Goal: Complete application form: Complete application form

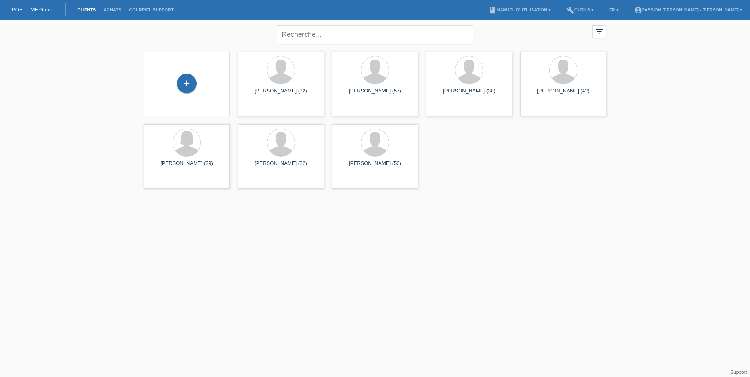
click at [107, 6] on li "Achats" at bounding box center [112, 10] width 25 height 20
click at [107, 7] on li "Achats" at bounding box center [112, 10] width 25 height 20
click at [108, 9] on link "Achats" at bounding box center [112, 9] width 25 height 5
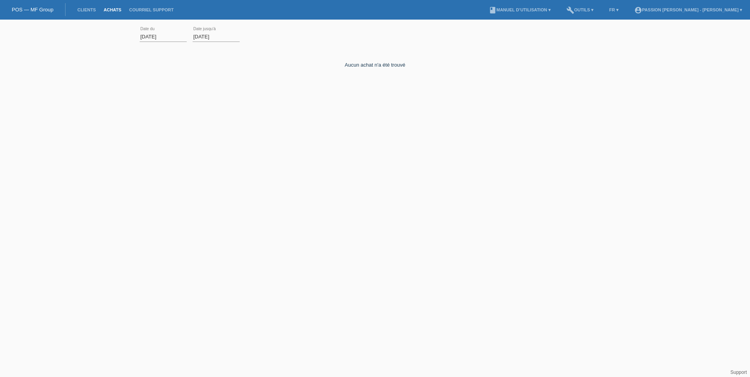
click at [41, 14] on div "POS — MF Group" at bounding box center [32, 9] width 65 height 13
click at [40, 11] on link "POS — MF Group" at bounding box center [33, 10] width 42 height 6
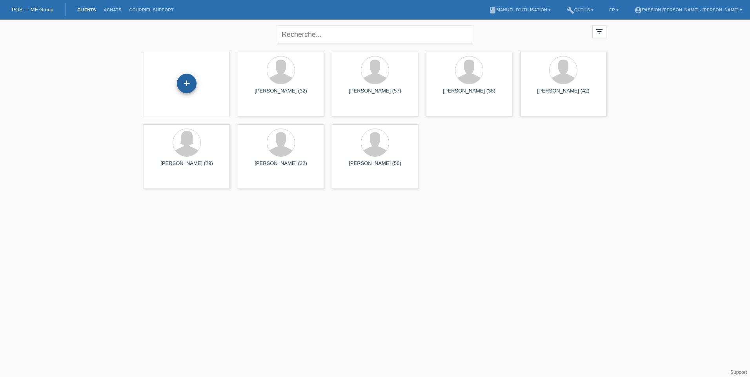
click at [183, 88] on div "+" at bounding box center [187, 84] width 20 height 20
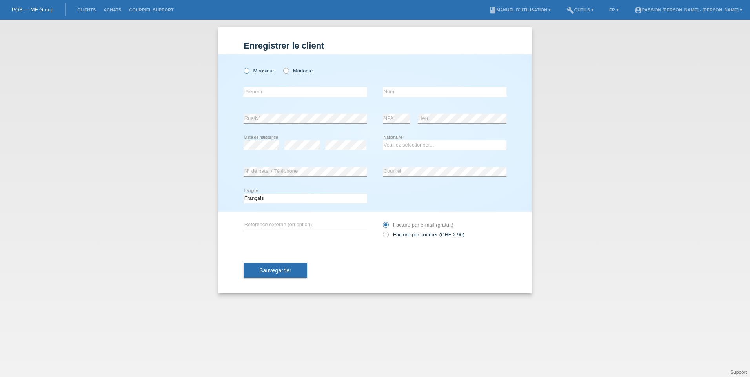
click at [264, 71] on label "Monsieur" at bounding box center [258, 71] width 31 height 6
click at [249, 71] on input "Monsieur" at bounding box center [245, 70] width 5 height 5
radio input "true"
click at [267, 89] on input "text" at bounding box center [304, 92] width 123 height 10
type input "MARC"
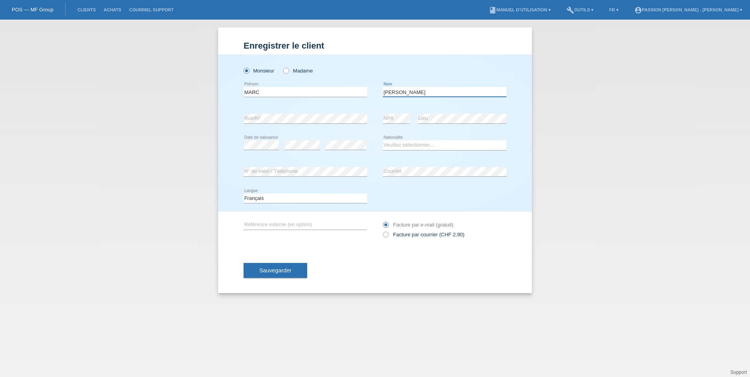
type input "[PERSON_NAME]"
click at [268, 113] on div "error Rue/N°" at bounding box center [304, 118] width 123 height 27
click at [402, 147] on select "Veuillez sélectionner... Suisse Allemagne Autriche Liechtenstein ------------ A…" at bounding box center [444, 144] width 123 height 9
select select "CH"
click at [383, 140] on select "Veuillez sélectionner... Suisse Allemagne Autriche Liechtenstein ------------ A…" at bounding box center [444, 144] width 123 height 9
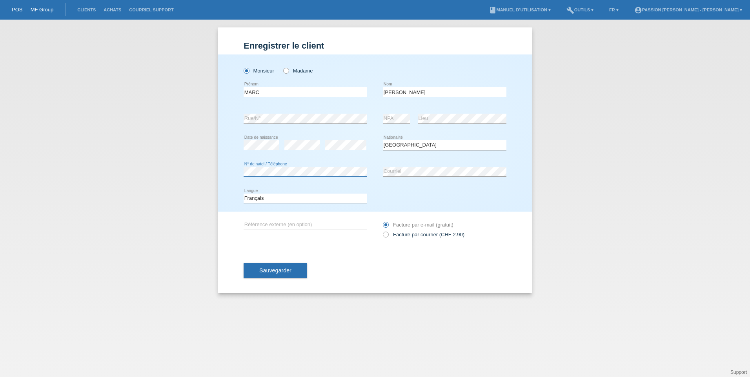
click at [218, 174] on div "Monsieur Madame MARC error Prénom C" at bounding box center [375, 132] width 314 height 157
click at [222, 174] on div "Monsieur Madame MARC error Prénom C" at bounding box center [375, 132] width 314 height 157
click at [330, 167] on div "error N° de natel / Téléphone error Courriel" at bounding box center [374, 172] width 263 height 27
click at [169, 179] on div "Enregistrer le client Enregistrer le client Enregistrer le client Monsieur Mada…" at bounding box center [375, 199] width 750 height 358
click at [291, 271] on span "Sauvegarder" at bounding box center [275, 270] width 32 height 6
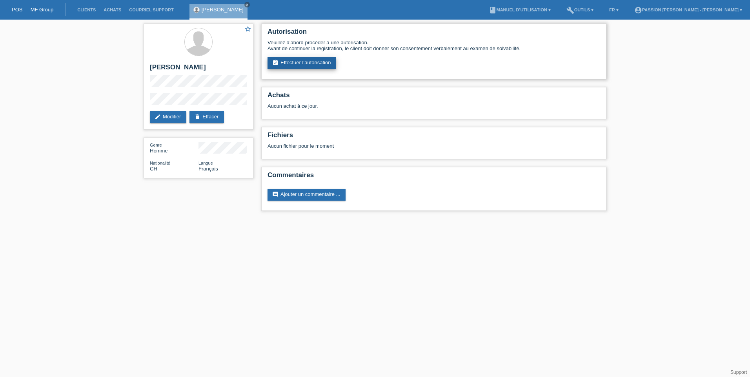
click at [322, 64] on link "assignment_turned_in Effectuer l’autorisation" at bounding box center [301, 63] width 69 height 12
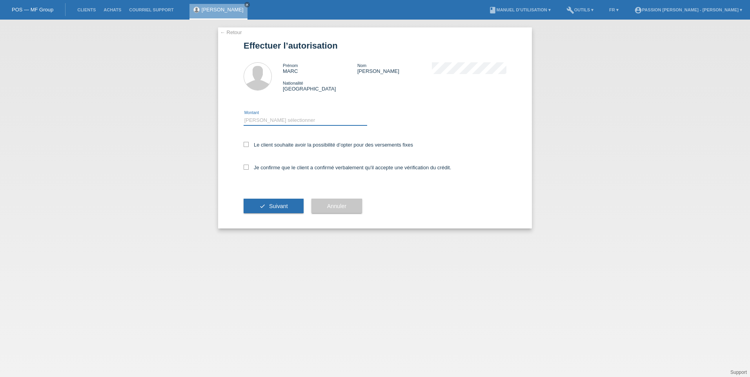
click at [310, 119] on select "Veuillez sélectionner CHF 1.00 - CHF 499.00 CHF 500.00 - CHF 1'999.00 CHF 2'000…" at bounding box center [304, 120] width 123 height 9
select select "3"
click at [243, 116] on select "Veuillez sélectionner CHF 1.00 - CHF 499.00 CHF 500.00 - CHF 1'999.00 CHF 2'000…" at bounding box center [304, 120] width 123 height 9
click at [248, 164] on div "Je confirme que le client a confirmé verbalement qu'il accepte une vérification…" at bounding box center [374, 170] width 263 height 27
click at [246, 170] on label "Je confirme que le client a confirmé verbalement qu'il accepte une vérification…" at bounding box center [346, 168] width 207 height 6
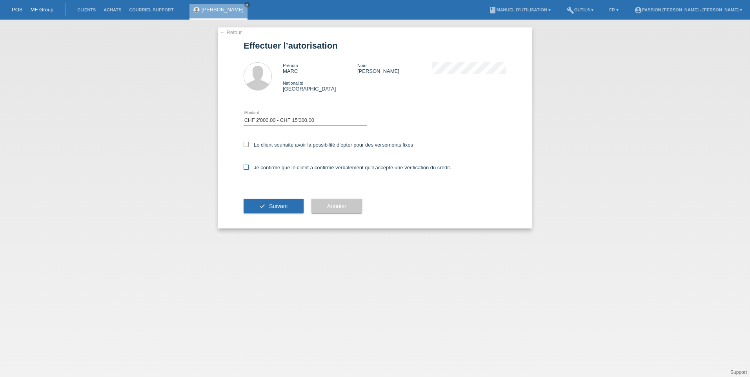
click at [246, 170] on input "Je confirme que le client a confirmé verbalement qu'il accepte une vérification…" at bounding box center [245, 167] width 5 height 5
checkbox input "true"
click at [261, 210] on button "check Suivant" at bounding box center [273, 206] width 60 height 15
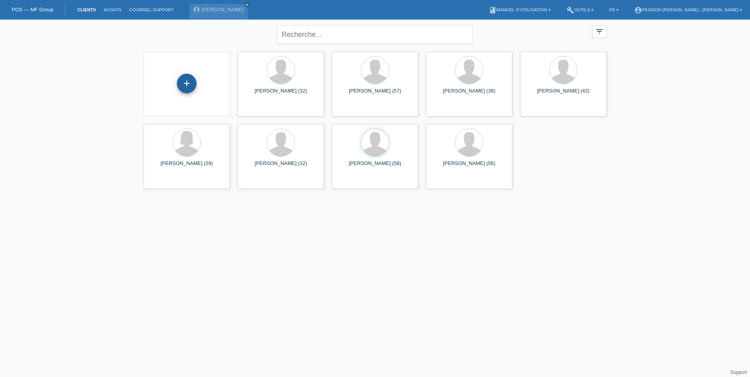
click at [188, 87] on div "+" at bounding box center [187, 84] width 20 height 20
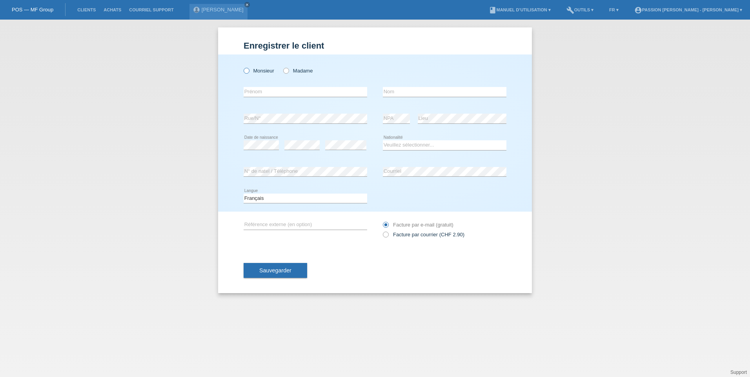
click at [265, 70] on label "Monsieur" at bounding box center [258, 71] width 31 height 6
click at [249, 70] on input "Monsieur" at bounding box center [245, 70] width 5 height 5
radio input "true"
click at [267, 91] on input "text" at bounding box center [304, 92] width 123 height 10
type input "ANTONIO"
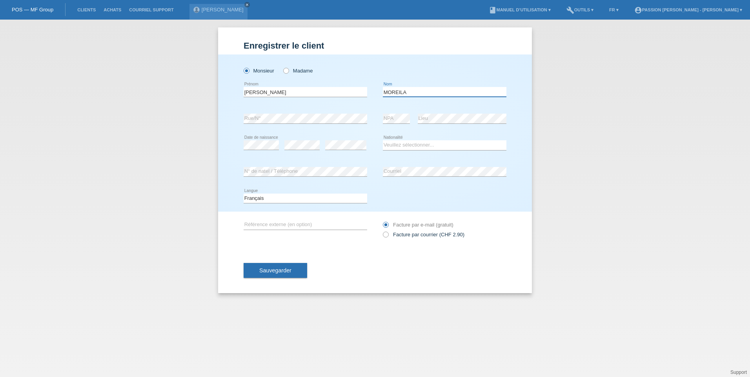
click at [433, 94] on input "MOREILA" at bounding box center [444, 92] width 123 height 10
type input "MOREILA REIS"
click at [396, 145] on select "Veuillez sélectionner... Suisse Allemagne Autriche Liechtenstein ------------ A…" at bounding box center [444, 144] width 123 height 9
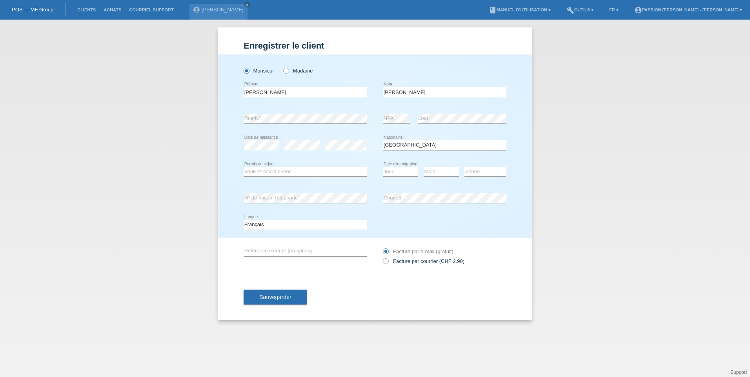
click at [408, 139] on div "Veuillez sélectionner... Suisse Allemagne Autriche Liechtenstein ------------ A…" at bounding box center [444, 145] width 123 height 27
click at [408, 144] on select "Veuillez sélectionner... Suisse Allemagne Autriche Liechtenstein ------------ A…" at bounding box center [444, 144] width 123 height 9
select select "PT"
click at [383, 140] on select "Veuillez sélectionner... Suisse Allemagne Autriche Liechtenstein ------------ A…" at bounding box center [444, 144] width 123 height 9
click at [305, 172] on select "Veuillez sélectionner... C B B - Statut de réfugié Autre" at bounding box center [304, 171] width 123 height 9
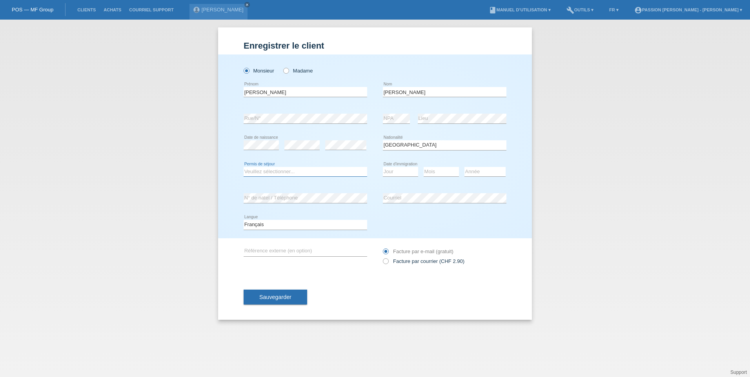
click at [305, 172] on select "Veuillez sélectionner... C B B - Statut de réfugié Autre" at bounding box center [304, 171] width 123 height 9
click at [401, 145] on select "Veuillez sélectionner... Suisse Allemagne Autriche Liechtenstein ------------ A…" at bounding box center [444, 144] width 123 height 9
click at [383, 140] on select "Veuillez sélectionner... Suisse Allemagne Autriche Liechtenstein ------------ A…" at bounding box center [444, 144] width 123 height 9
click at [292, 168] on select "Veuillez sélectionner... C B B - Statut de réfugié Autre" at bounding box center [304, 171] width 123 height 9
select select "B"
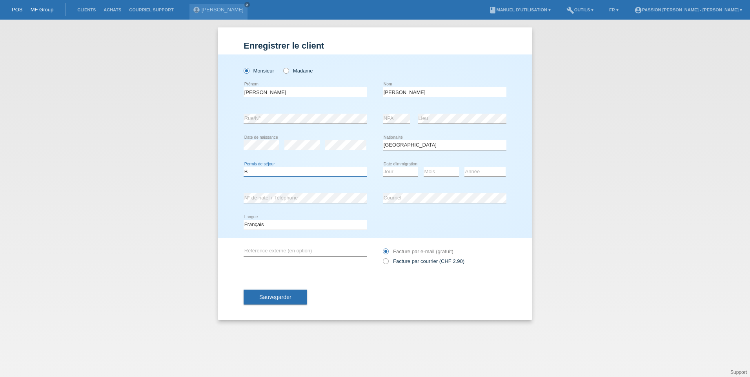
click at [243, 167] on select "Veuillez sélectionner... C B B - Statut de réfugié Autre" at bounding box center [304, 171] width 123 height 9
click at [401, 170] on select "Jour 01 02 03 04 05 06 07 08 09 10 11" at bounding box center [400, 171] width 35 height 9
click at [405, 170] on select "Jour 01 02 03 04 05 06 07 08 09 10 11" at bounding box center [400, 171] width 35 height 9
click at [403, 167] on select "Jour 01 02 03 04 05 06 07 08 09 10 11" at bounding box center [400, 171] width 35 height 9
select select "01"
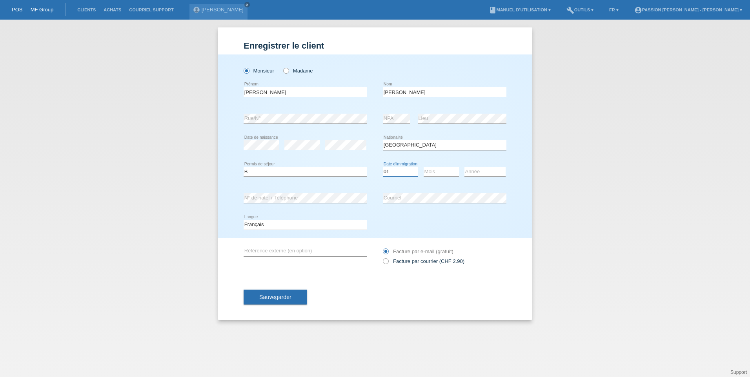
click at [383, 167] on select "Jour 01 02 03 04 05 06 07 08 09 10 11" at bounding box center [400, 171] width 35 height 9
click at [430, 170] on select "Mois 01 02 03 04 05 06 07 08 09 10 11" at bounding box center [440, 171] width 35 height 9
select select "03"
click at [423, 167] on select "Mois 01 02 03 04 05 06 07 08 09 10 11" at bounding box center [440, 171] width 35 height 9
click at [469, 174] on select "Année 2025 2024 2023 2022 2021 2020 2019 2018 2017 2016 2015 2014 2013 2012 201…" at bounding box center [484, 171] width 41 height 9
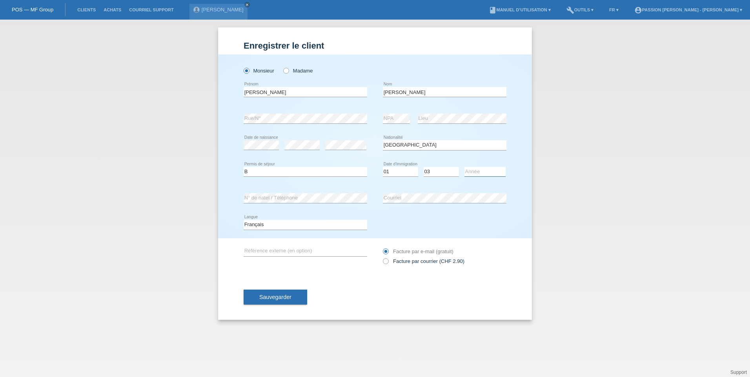
select select "2022"
click at [464, 167] on select "Année 2025 2024 2023 2022 2021 2020 2019 2018 2017 2016 2015 2014 2013 2012 201…" at bounding box center [484, 171] width 41 height 9
click at [401, 91] on input "MOREILA REIS" at bounding box center [444, 92] width 123 height 10
type input "MOREIA REIS"
click at [284, 293] on button "Sauvegarder" at bounding box center [275, 297] width 64 height 15
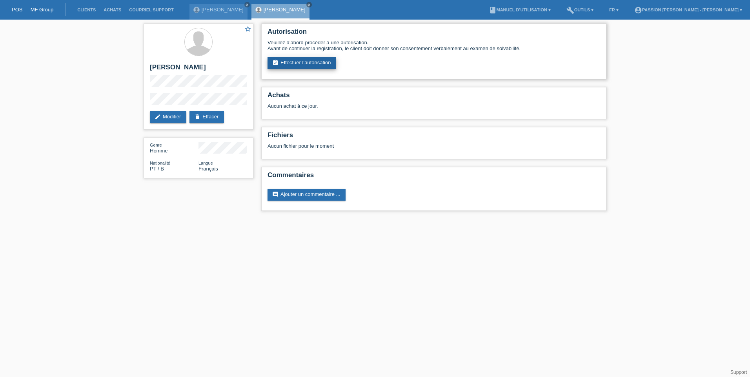
click at [321, 61] on link "assignment_turned_in Effectuer l’autorisation" at bounding box center [301, 63] width 69 height 12
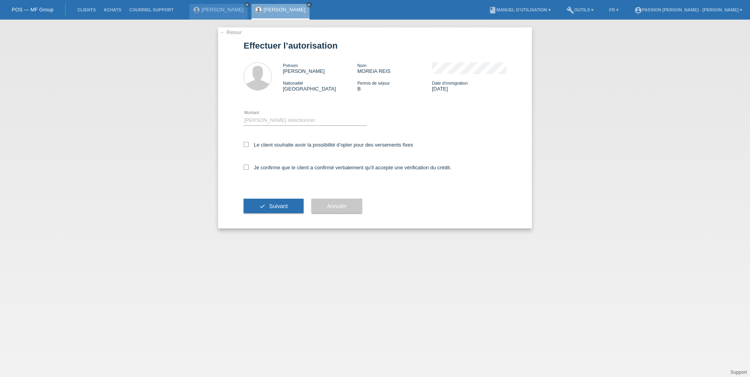
click at [283, 114] on div "Veuillez sélectionner CHF 1.00 - CHF 499.00 CHF 500.00 - CHF 1'999.00 CHF 2'000…" at bounding box center [304, 120] width 123 height 27
click at [281, 118] on select "Veuillez sélectionner CHF 1.00 - CHF 499.00 CHF 500.00 - CHF 1'999.00 CHF 2'000…" at bounding box center [304, 120] width 123 height 9
select select "3"
click at [243, 116] on select "Veuillez sélectionner CHF 1.00 - CHF 499.00 CHF 500.00 - CHF 1'999.00 CHF 2'000…" at bounding box center [304, 120] width 123 height 9
click at [244, 165] on icon at bounding box center [245, 167] width 5 height 5
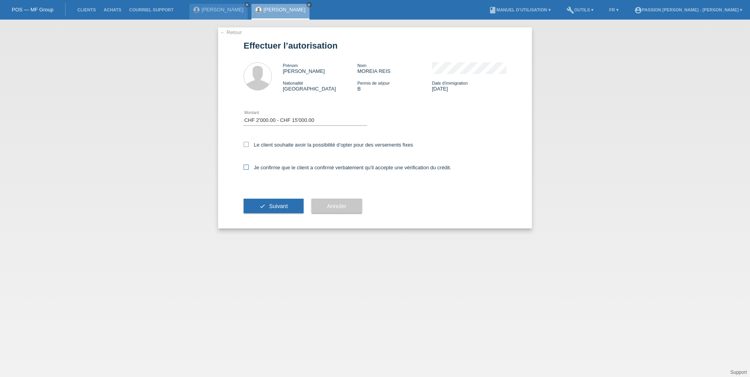
click at [244, 165] on input "Je confirme que le client a confirmé verbalement qu'il accepte une vérification…" at bounding box center [245, 167] width 5 height 5
checkbox input "true"
click at [260, 210] on button "check Suivant" at bounding box center [273, 206] width 60 height 15
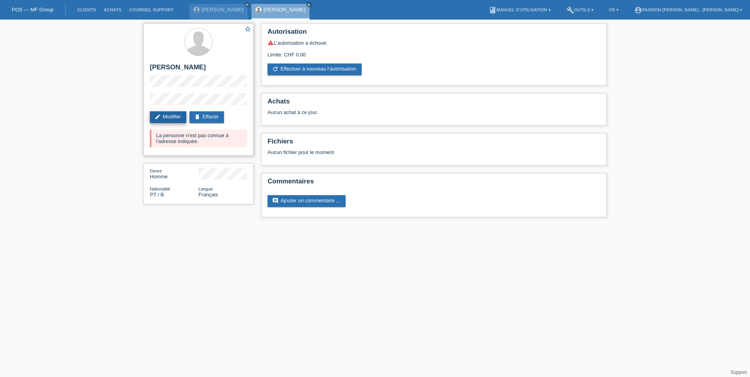
click at [170, 114] on link "edit Modifier" at bounding box center [168, 117] width 36 height 12
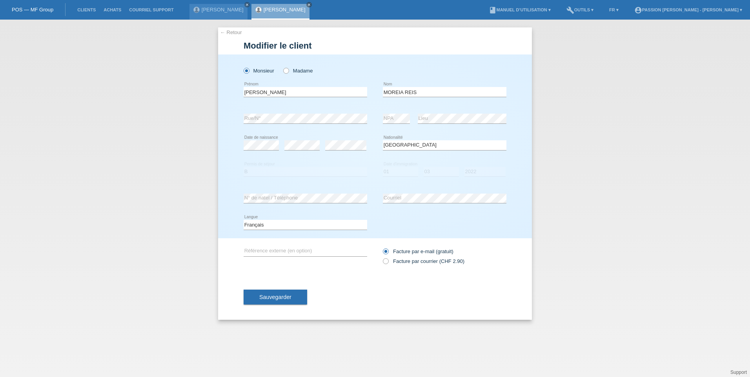
select select "PT"
select select "B"
select select "01"
select select "03"
select select "2022"
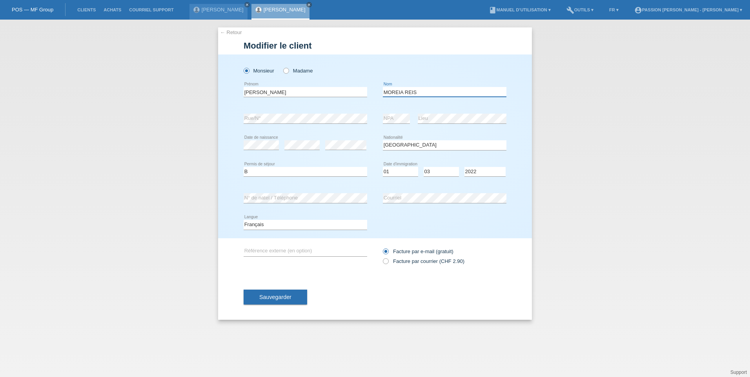
click at [416, 91] on input "MOREIA REIS" at bounding box center [444, 92] width 123 height 10
click at [417, 91] on input "MOREIA REIS" at bounding box center [444, 92] width 123 height 10
click at [396, 89] on input "MOREIA REIS" at bounding box center [444, 92] width 123 height 10
type input "[PERSON_NAME]"
click at [281, 296] on span "Sauvegarder" at bounding box center [275, 297] width 32 height 6
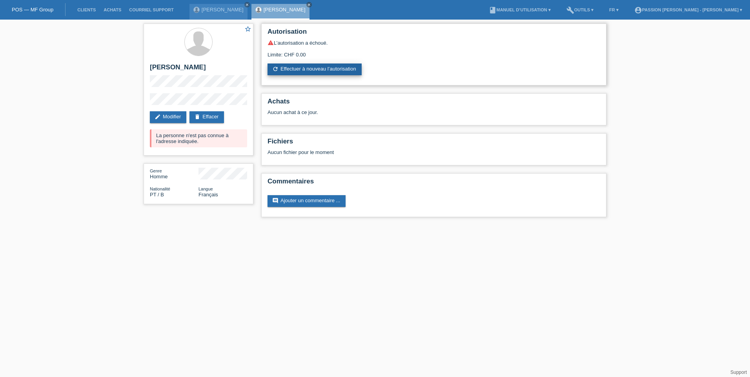
click at [289, 72] on link "refresh Effectuer à nouveau l’autorisation" at bounding box center [314, 70] width 94 height 12
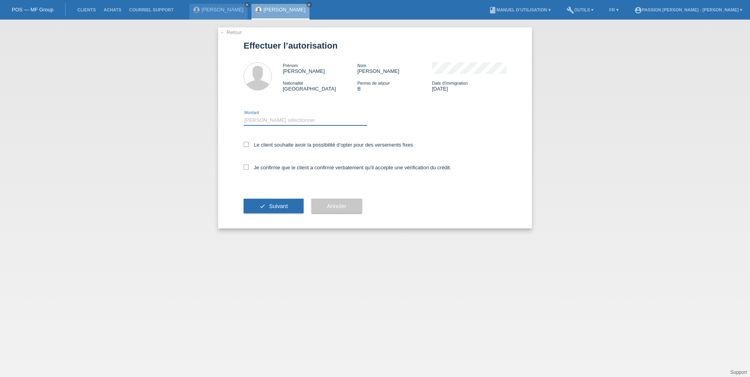
drag, startPoint x: 265, startPoint y: 118, endPoint x: 263, endPoint y: 126, distance: 7.9
click at [265, 118] on select "Veuillez sélectionner CHF 1.00 - CHF 499.00 CHF 500.00 - CHF 1'999.00 CHF 2'000…" at bounding box center [304, 120] width 123 height 9
select select "3"
click at [243, 116] on select "Veuillez sélectionner CHF 1.00 - CHF 499.00 CHF 500.00 - CHF 1'999.00 CHF 2'000…" at bounding box center [304, 120] width 123 height 9
click at [247, 167] on icon at bounding box center [245, 167] width 5 height 5
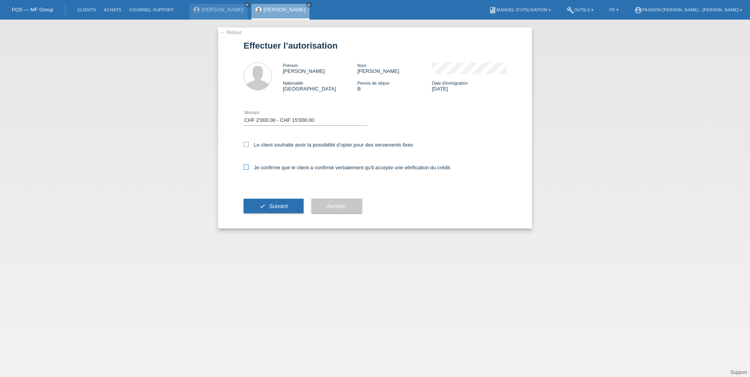
click at [247, 167] on input "Je confirme que le client a confirmé verbalement qu'il accepte une vérification…" at bounding box center [245, 167] width 5 height 5
checkbox input "true"
click at [269, 206] on button "check Suivant" at bounding box center [273, 206] width 60 height 15
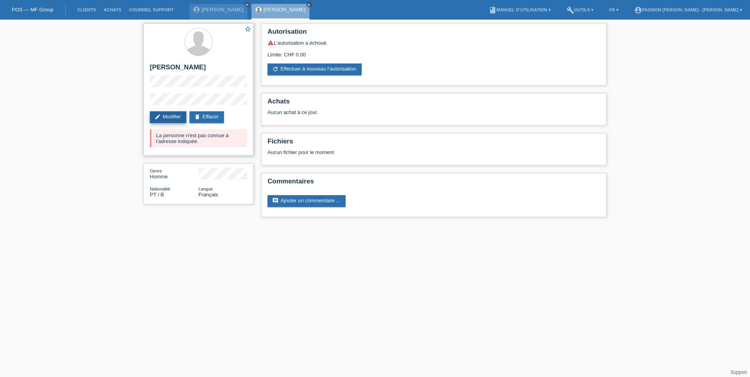
click at [178, 116] on link "edit Modifier" at bounding box center [168, 117] width 36 height 12
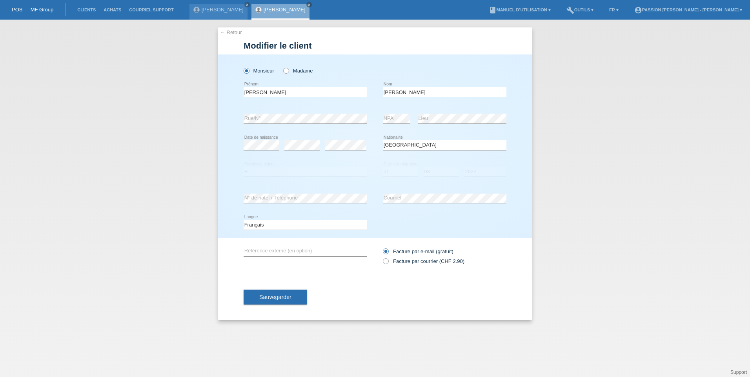
select select "PT"
select select "B"
select select "01"
select select "03"
select select "2022"
